Goal: Check status: Check status

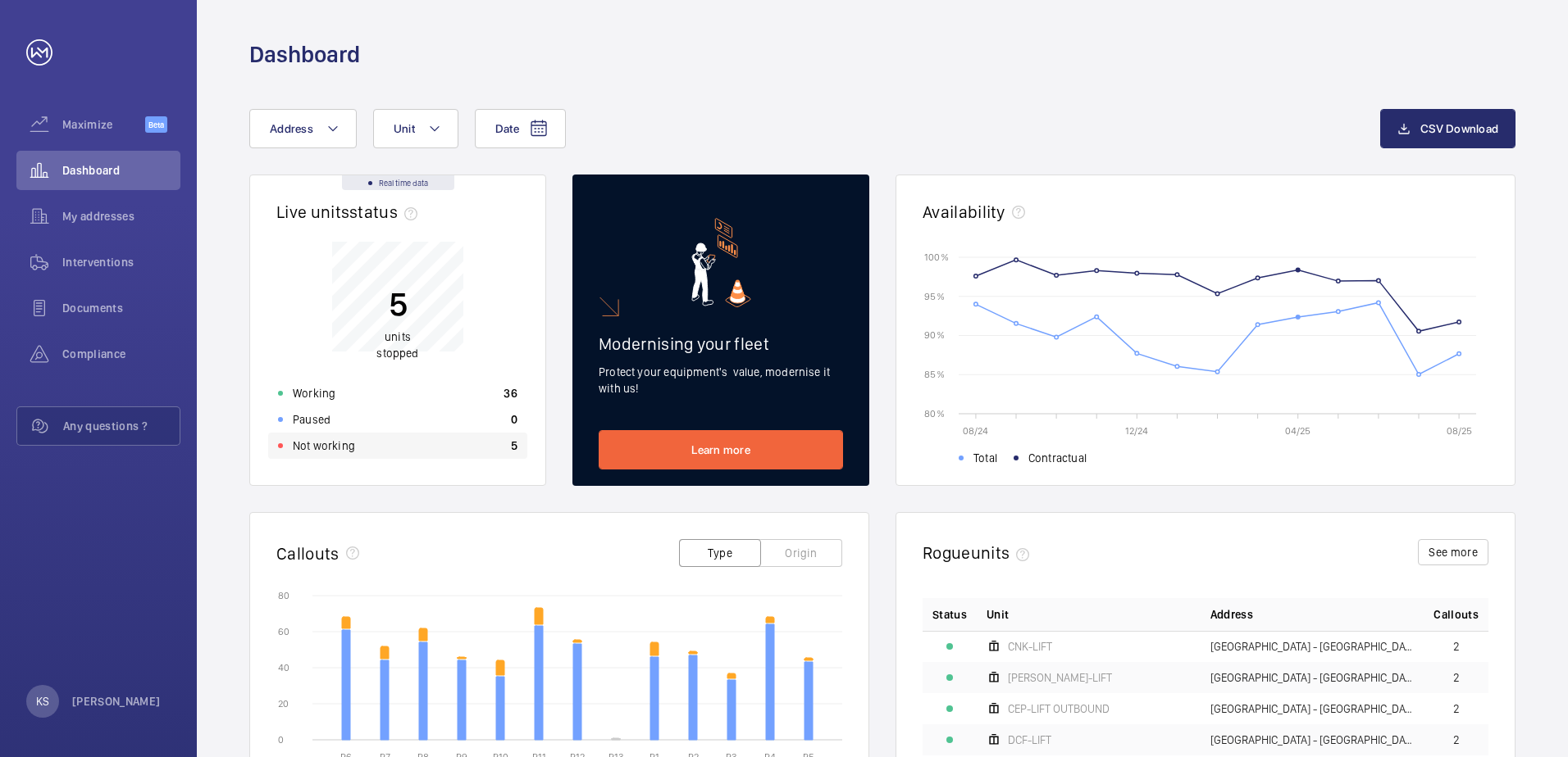
click at [332, 450] on p "Not working" at bounding box center [323, 445] width 62 height 17
